Goal: Find specific page/section: Find specific page/section

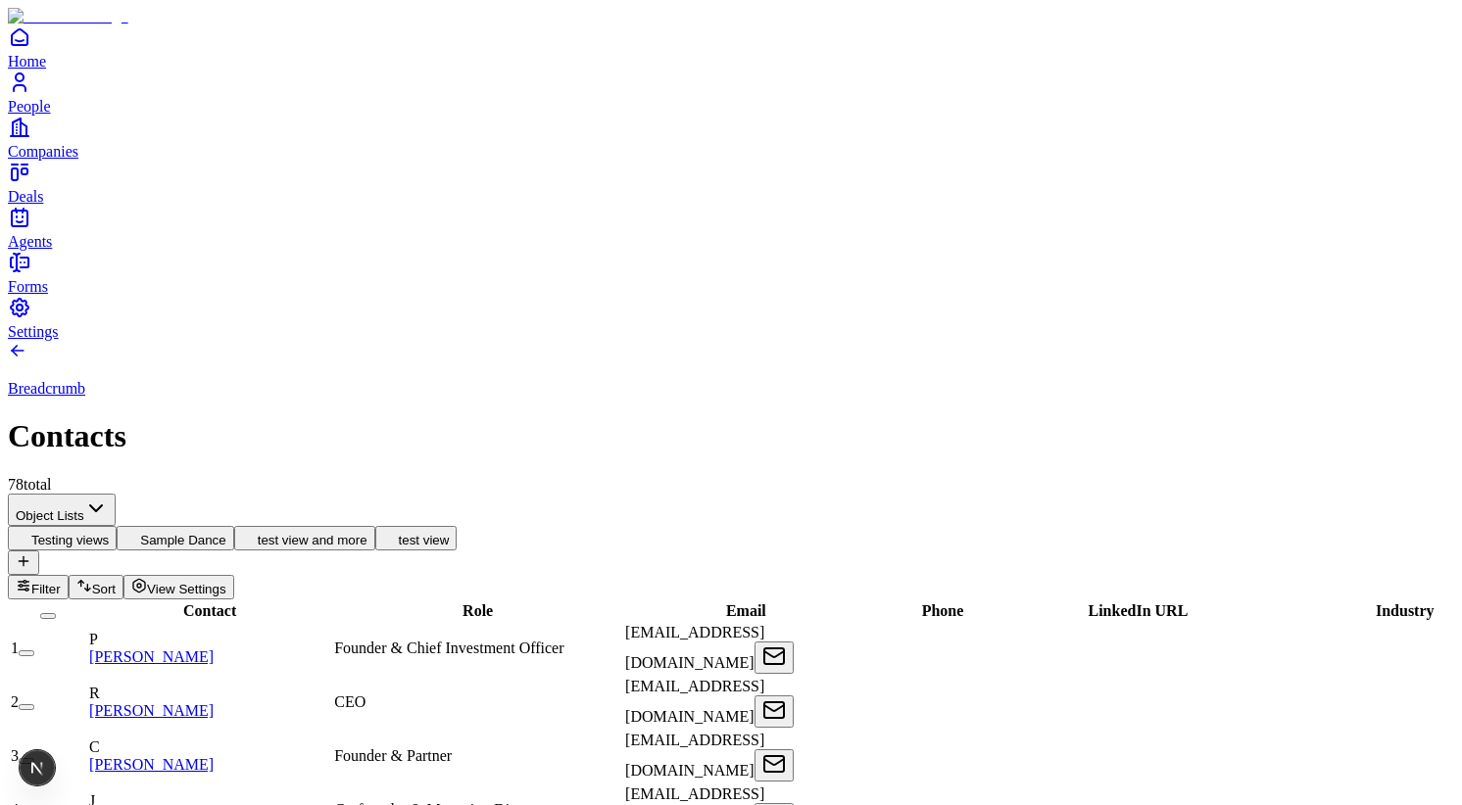
click at [226, 582] on span "View Settings" at bounding box center [186, 589] width 79 height 15
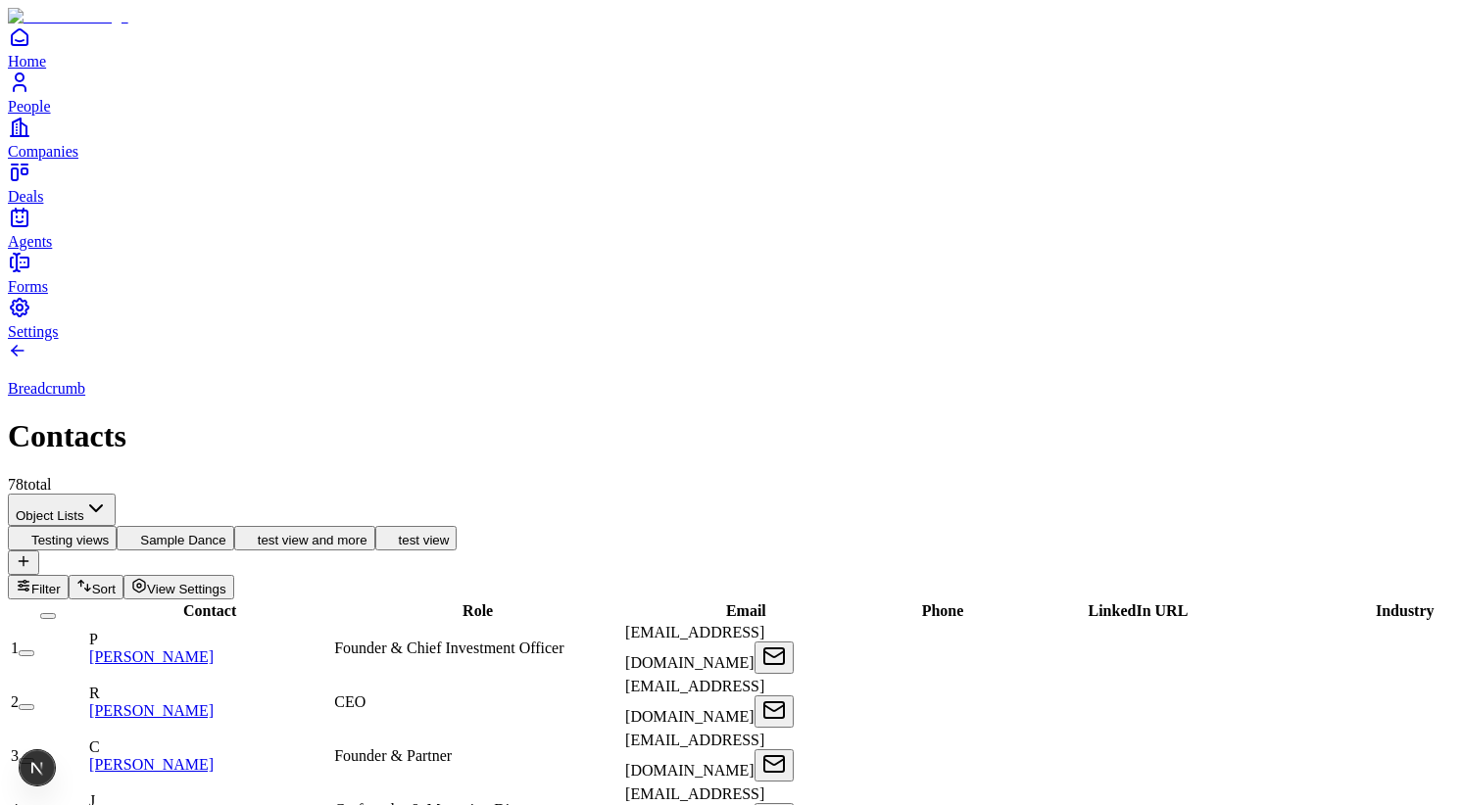
click at [457, 526] on button "test view" at bounding box center [416, 538] width 82 height 24
click at [226, 582] on span "View Settings" at bounding box center [186, 589] width 79 height 15
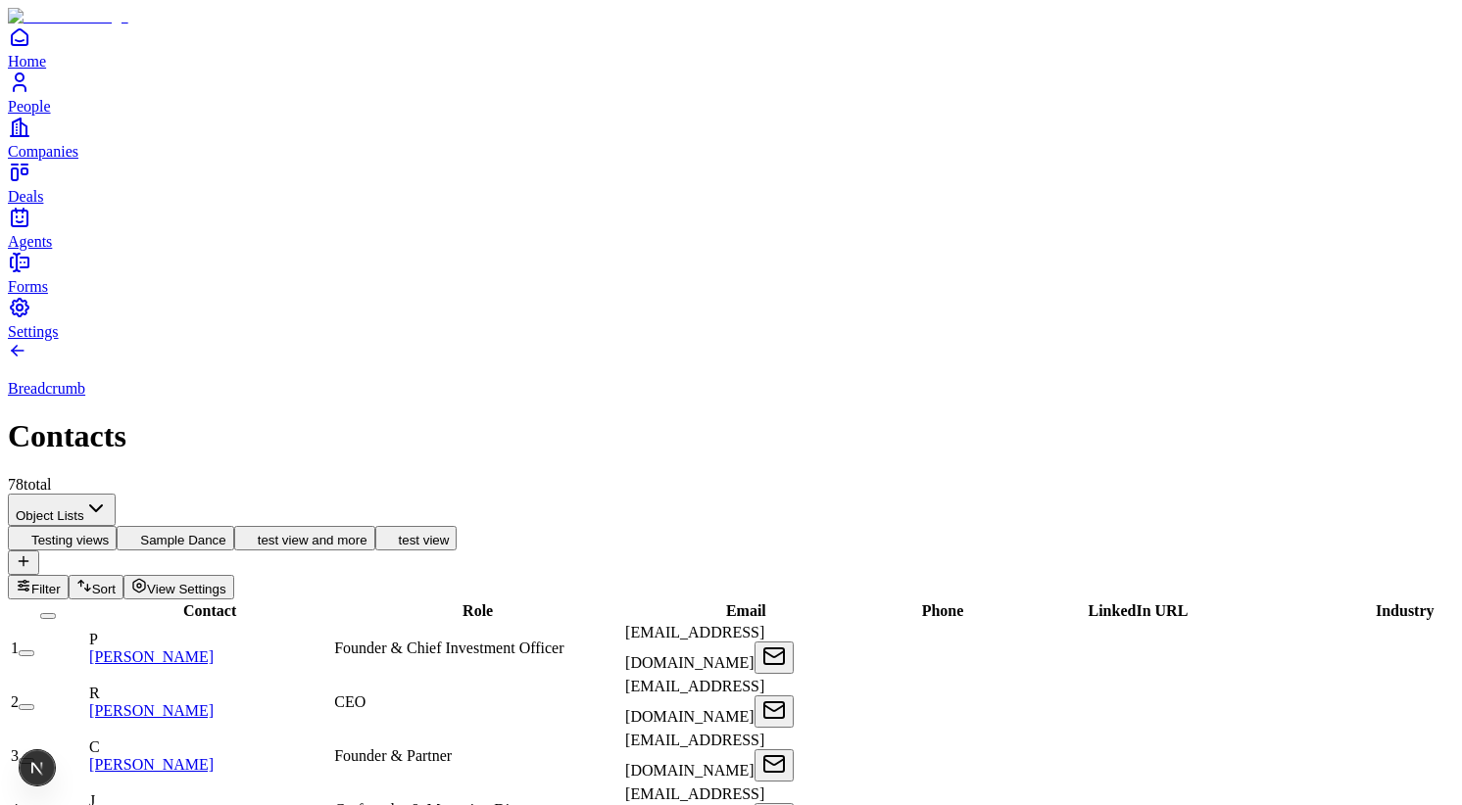
click at [226, 582] on span "View Settings" at bounding box center [186, 589] width 79 height 15
click at [234, 575] on button "View Settings" at bounding box center [178, 587] width 111 height 24
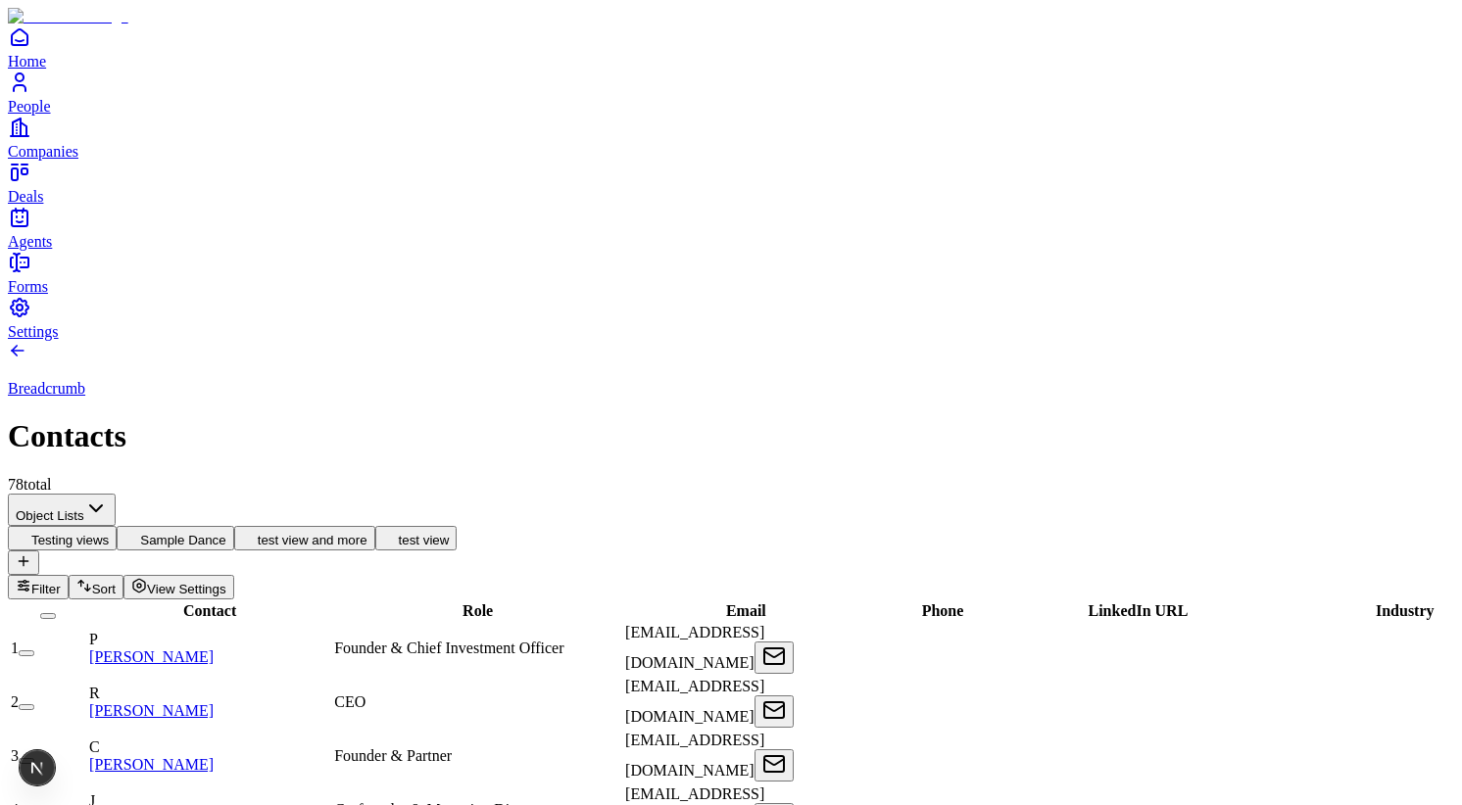
click at [226, 582] on span "View Settings" at bounding box center [186, 589] width 79 height 15
